Goal: Information Seeking & Learning: Learn about a topic

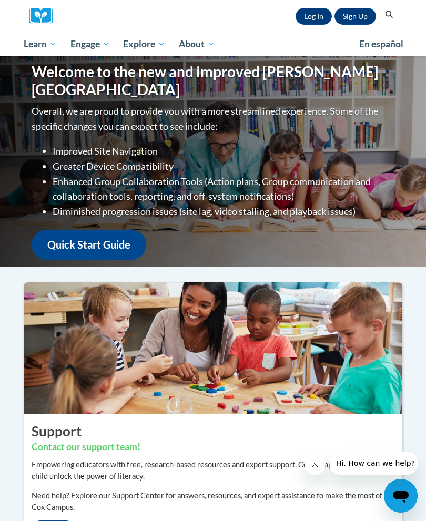
click at [317, 23] on link "Log In" at bounding box center [313, 16] width 36 height 17
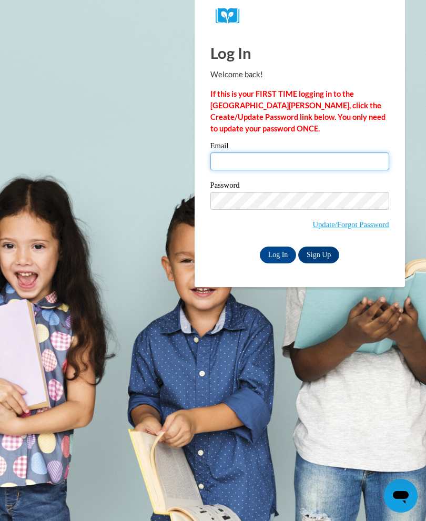
click at [296, 156] on input "Email" at bounding box center [299, 161] width 179 height 18
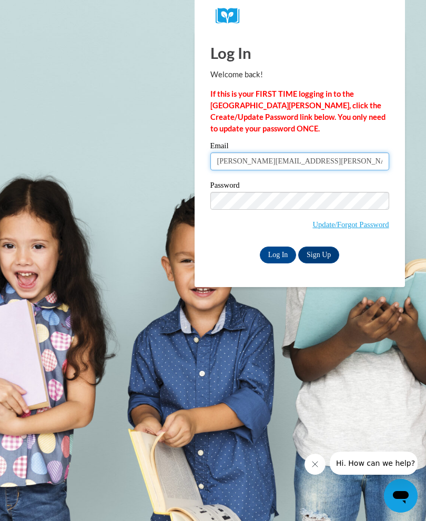
type input "Kristina.Duncan.2021@gmail.com"
click at [277, 256] on input "Log In" at bounding box center [278, 254] width 37 height 17
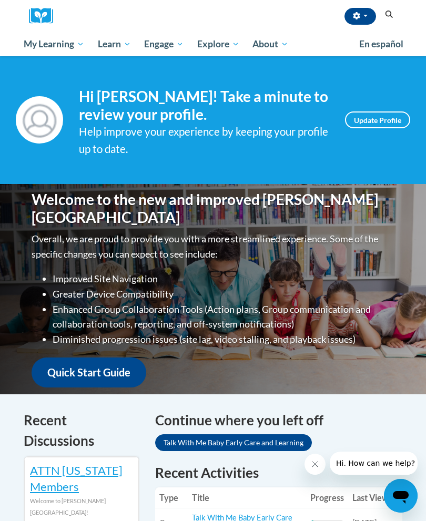
click at [0, 0] on span "My Course Progress" at bounding box center [0, 0] width 0 height 0
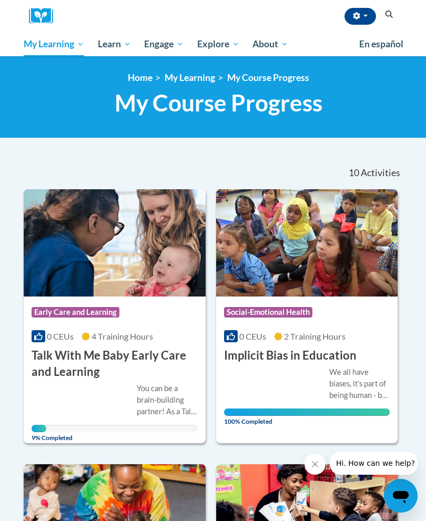
click at [46, 375] on h3 "Talk With Me Baby Early Care and Learning" at bounding box center [115, 363] width 166 height 33
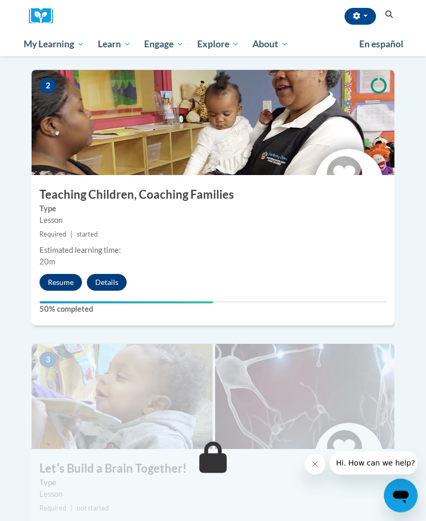
scroll to position [534, 0]
click at [61, 274] on button "Resume" at bounding box center [60, 282] width 43 height 17
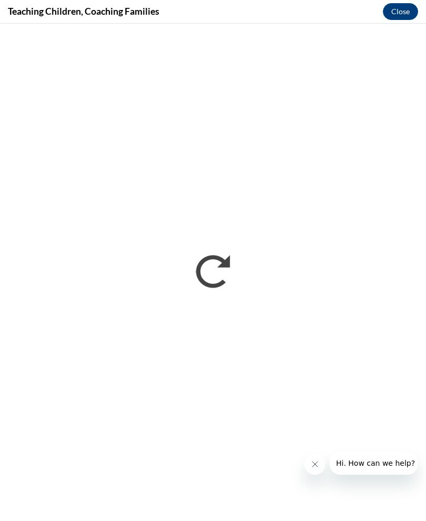
scroll to position [0, 0]
click at [315, 463] on icon "Close message from company" at bounding box center [315, 464] width 8 height 8
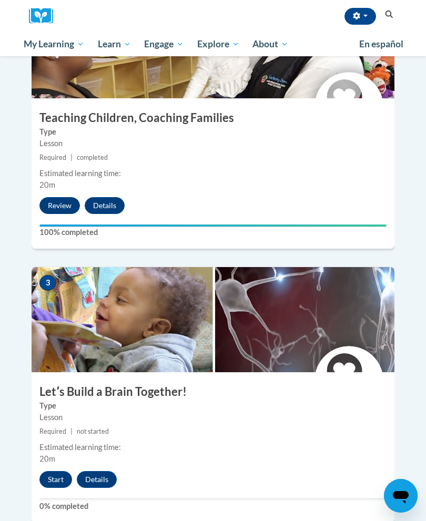
scroll to position [618, 0]
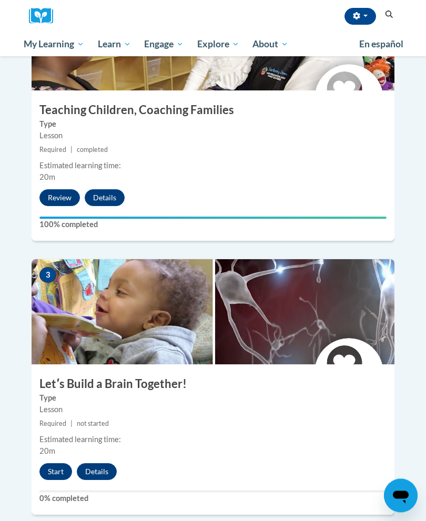
click at [58, 463] on button "Start" at bounding box center [55, 471] width 33 height 17
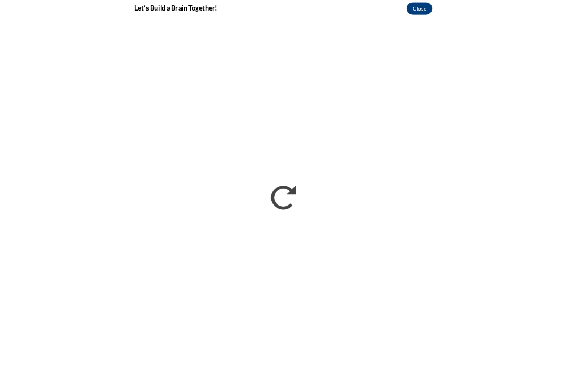
scroll to position [689, 0]
